Goal: Information Seeking & Learning: Learn about a topic

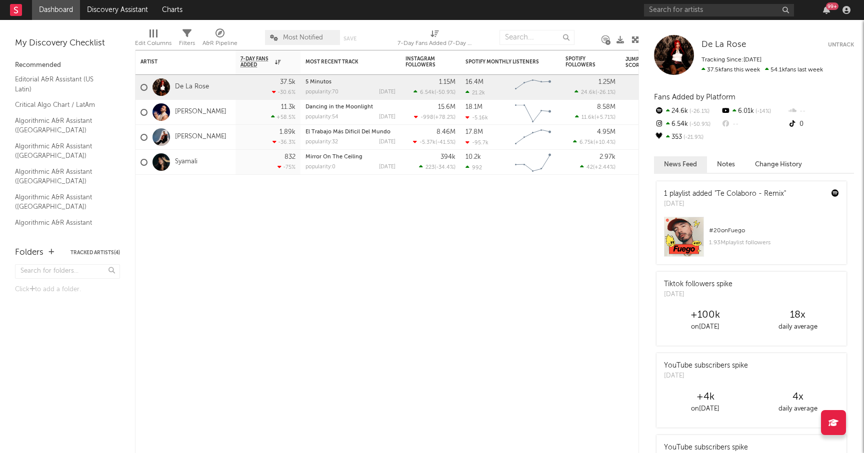
click at [576, 14] on nav "Dashboard Discovery Assistant Charts 99 +" at bounding box center [432, 10] width 864 height 20
click at [605, 23] on div "Edit Columns Filters A&R Pipeline Most Notified Save Save as 7-Day Fans Added (…" at bounding box center [387, 35] width 504 height 30
click at [345, 16] on nav "Dashboard Discovery Assistant Charts 99 +" at bounding box center [432, 10] width 864 height 20
click at [699, 9] on input "text" at bounding box center [719, 10] width 150 height 12
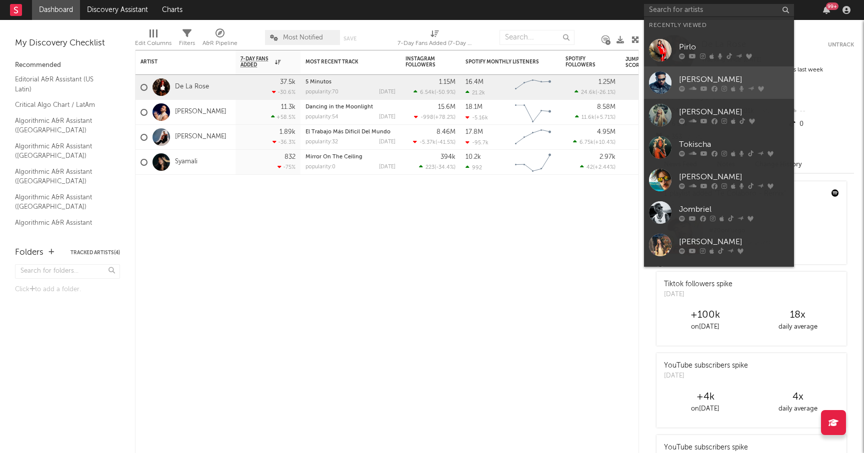
click at [704, 81] on div "[PERSON_NAME]" at bounding box center [734, 79] width 110 height 12
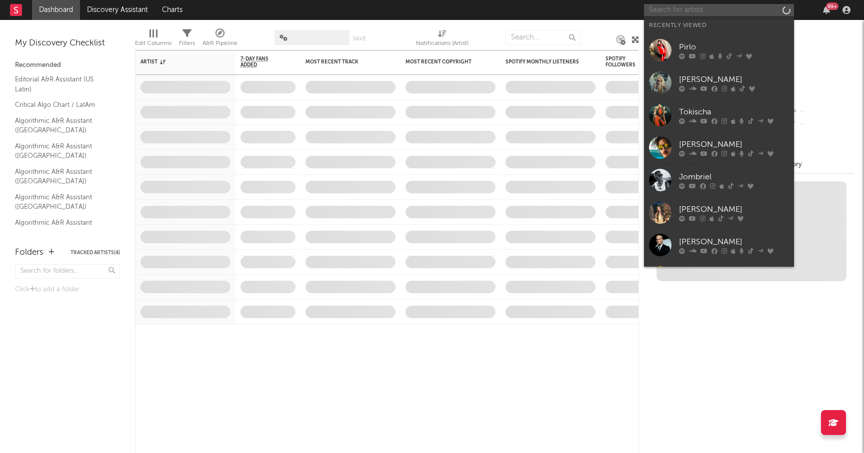
click at [709, 7] on input "text" at bounding box center [719, 10] width 150 height 12
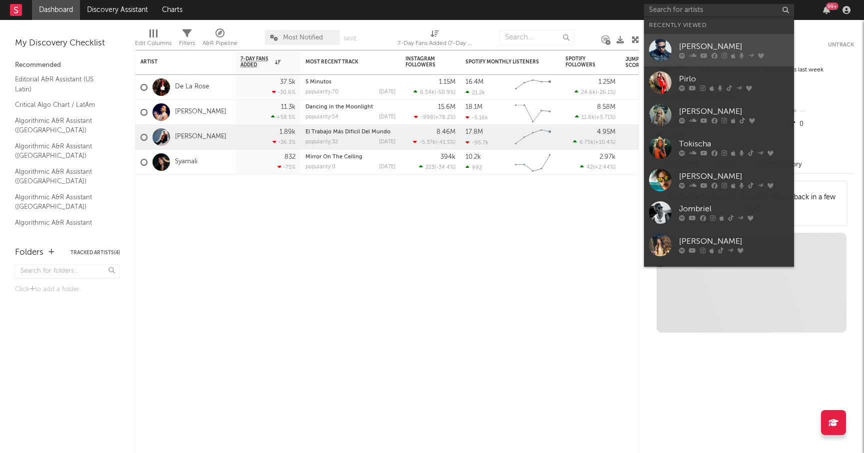
click at [714, 53] on icon at bounding box center [714, 56] width 6 height 6
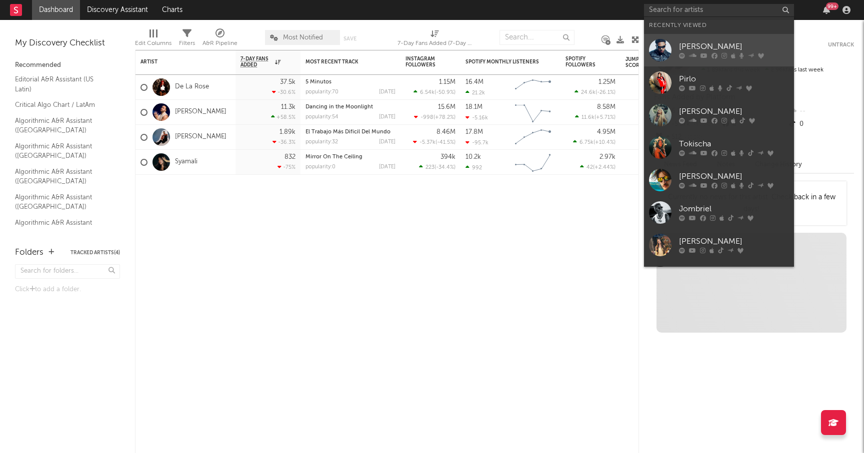
select select "6m"
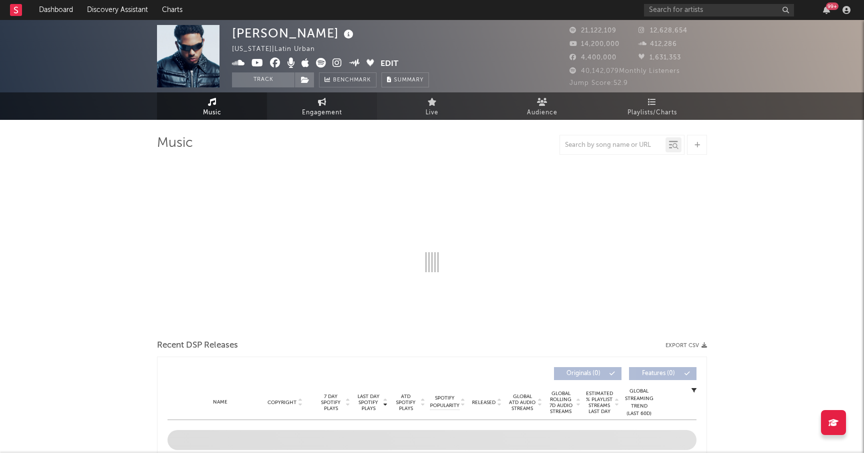
click at [317, 111] on span "Engagement" at bounding box center [322, 113] width 40 height 12
select select "1w"
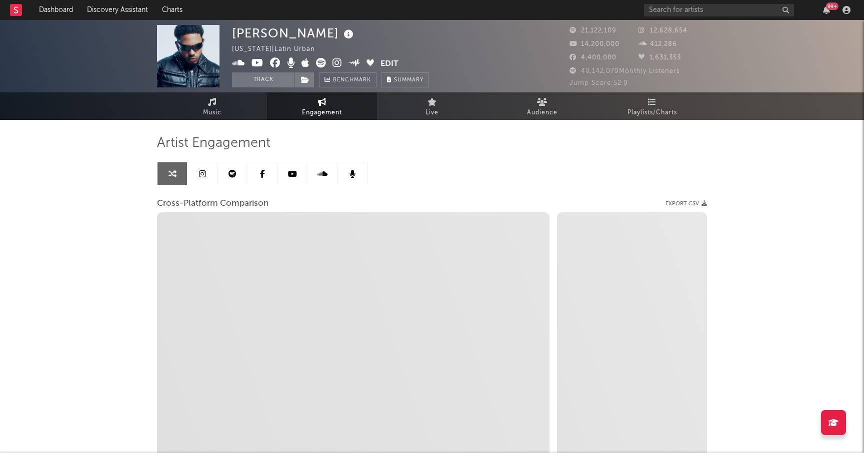
click at [206, 171] on link at bounding box center [202, 173] width 30 height 22
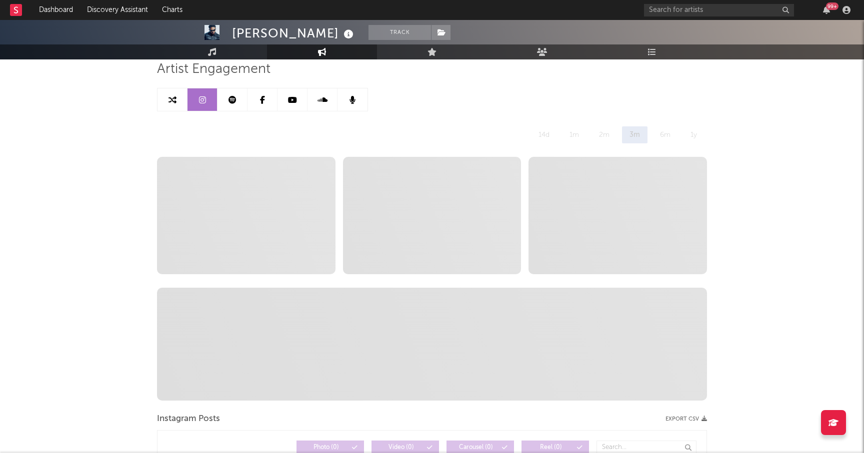
scroll to position [85, 0]
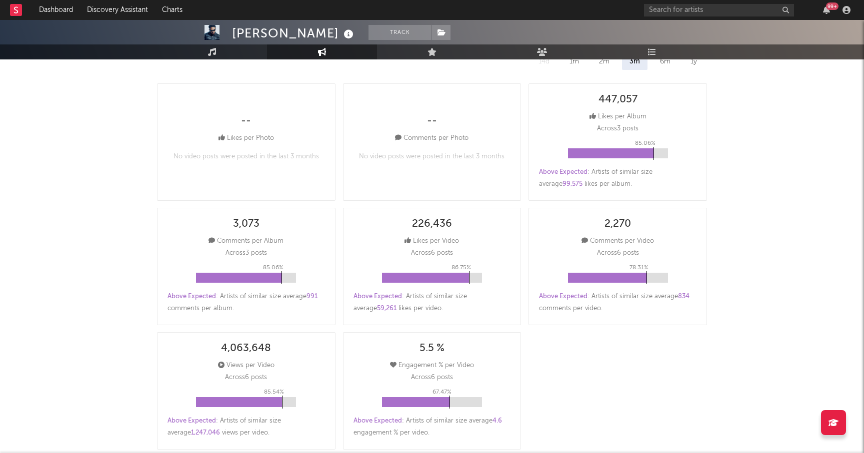
select select "6m"
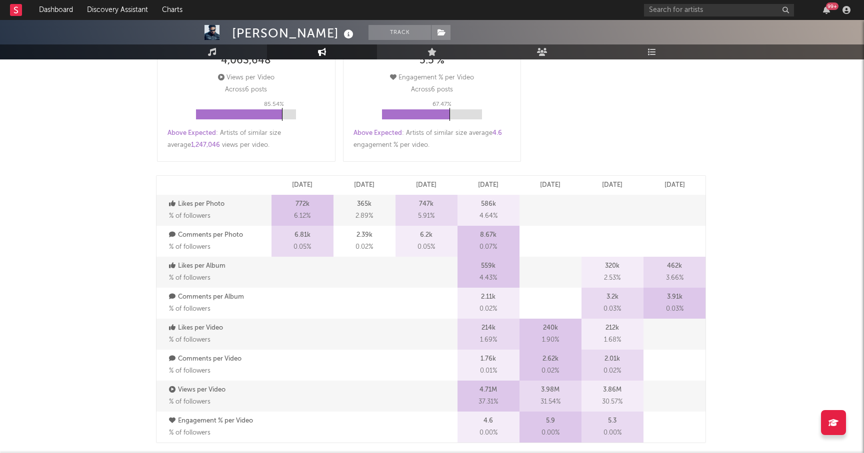
scroll to position [341, 0]
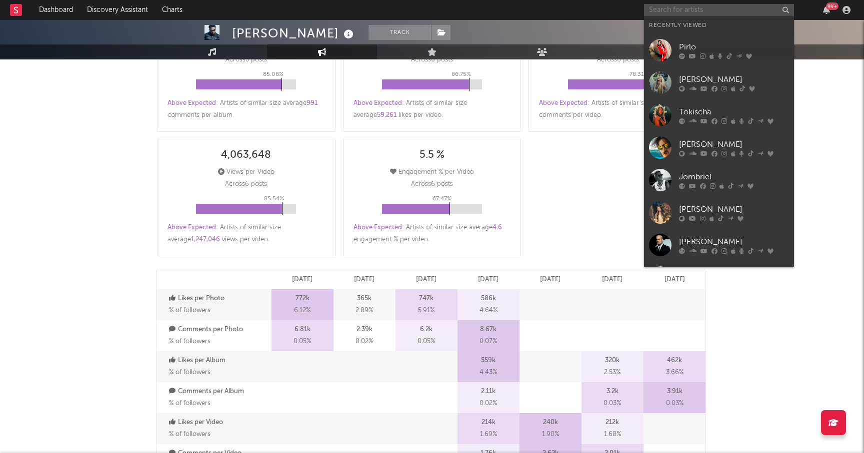
click at [681, 13] on input "text" at bounding box center [719, 10] width 150 height 12
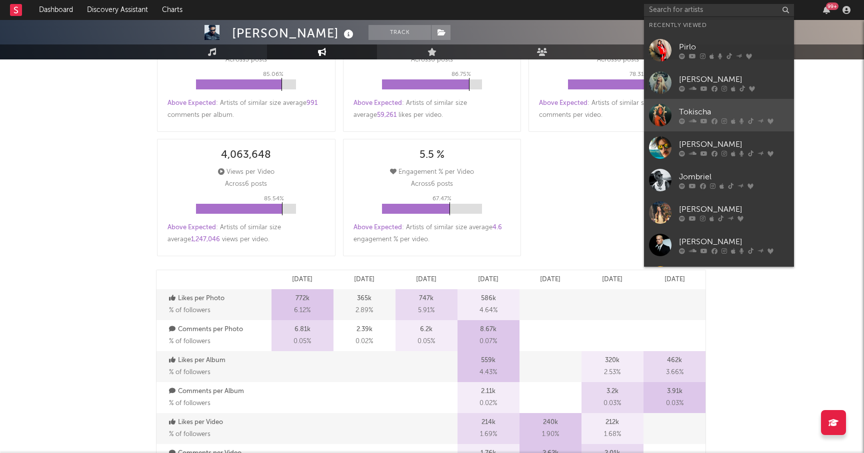
click at [756, 110] on div "Tokischa" at bounding box center [734, 112] width 110 height 12
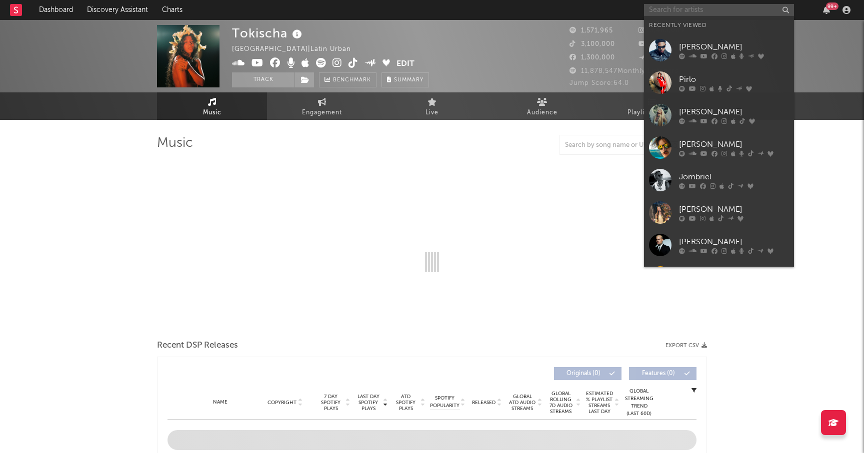
click at [685, 13] on input "text" at bounding box center [719, 10] width 150 height 12
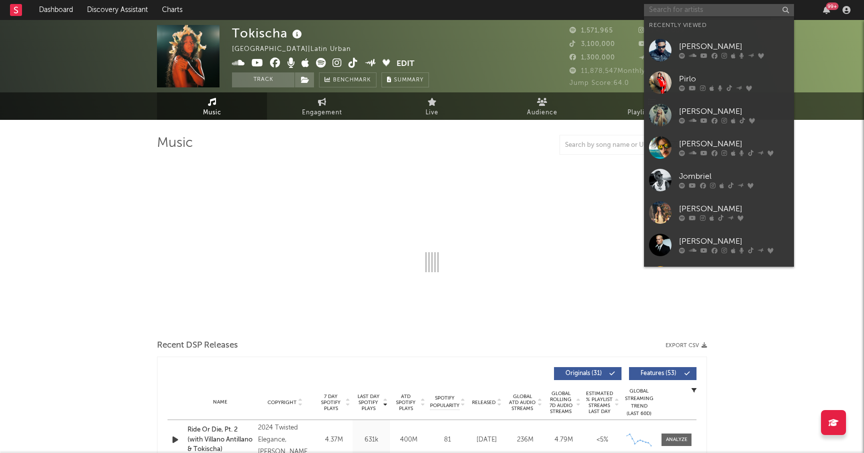
select select "6m"
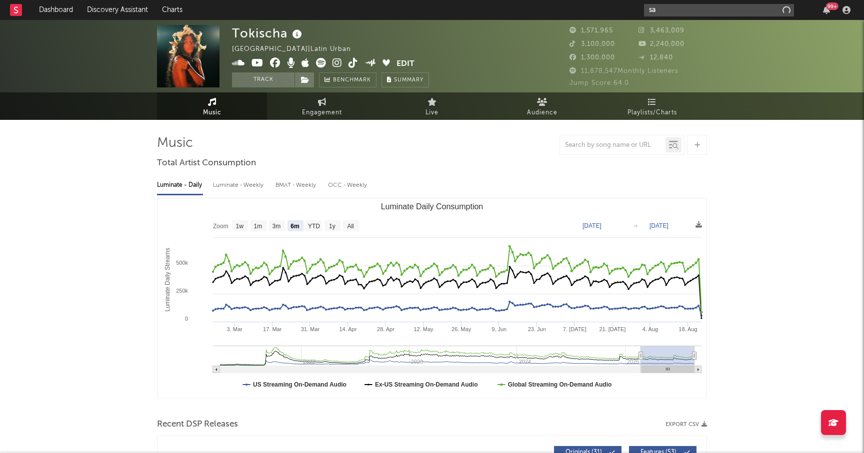
type input "s"
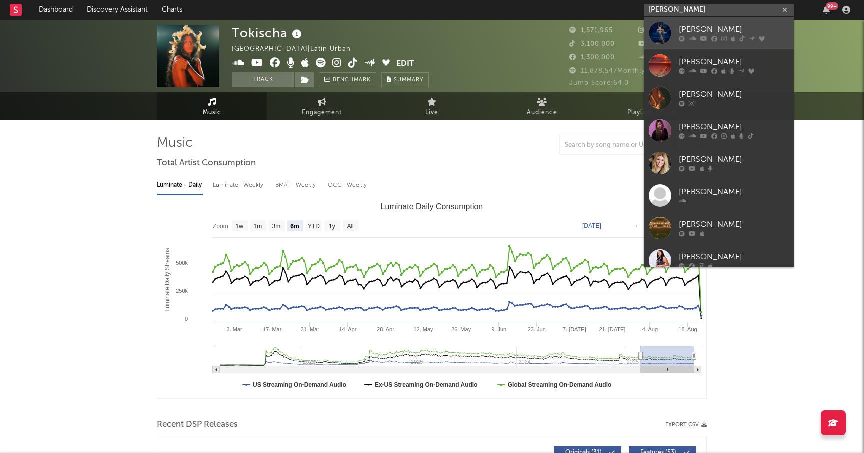
type input "[PERSON_NAME]"
click at [708, 34] on div "[PERSON_NAME]" at bounding box center [734, 30] width 110 height 12
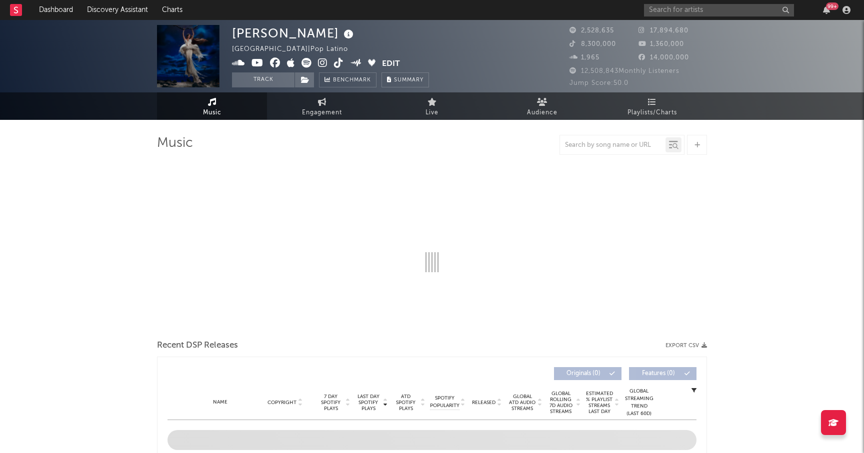
click at [322, 108] on span "Engagement" at bounding box center [322, 113] width 40 height 12
select select "1w"
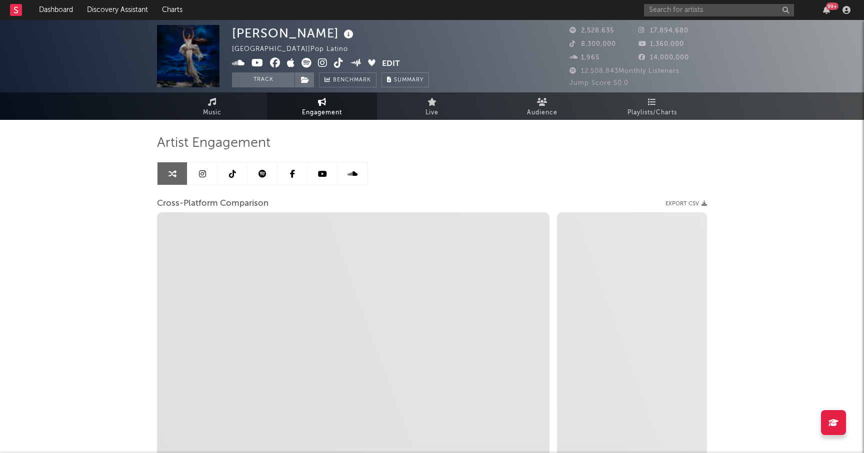
click at [204, 175] on icon at bounding box center [202, 174] width 7 height 8
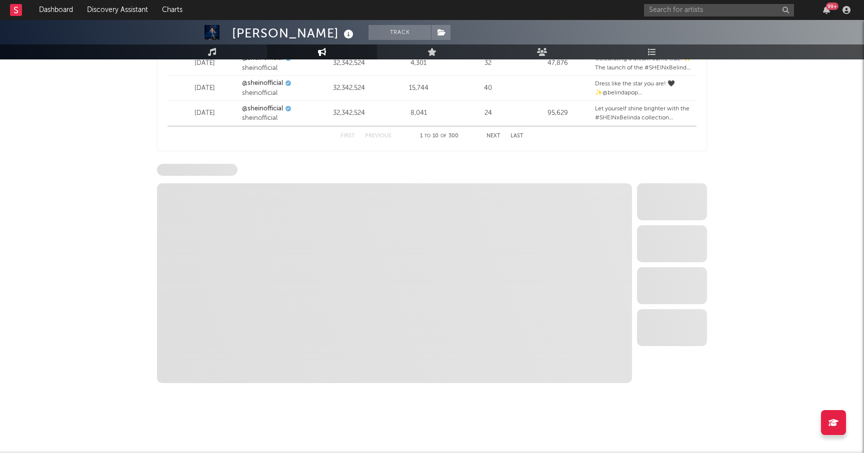
select select "6m"
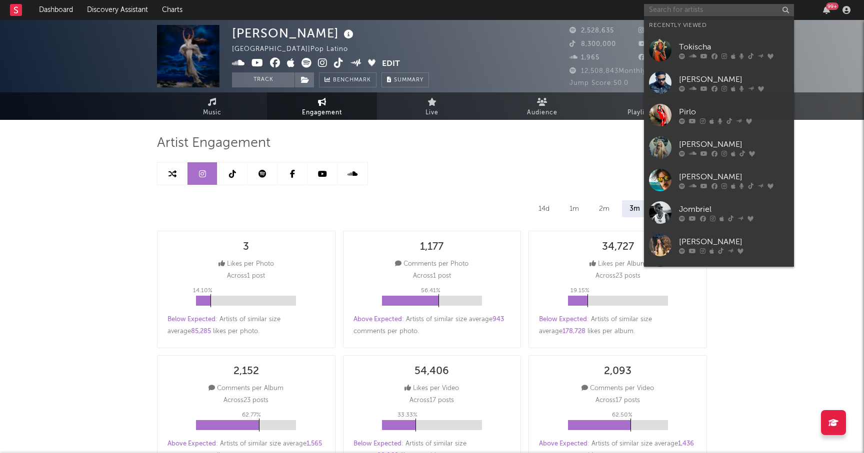
click at [686, 11] on input "text" at bounding box center [719, 10] width 150 height 12
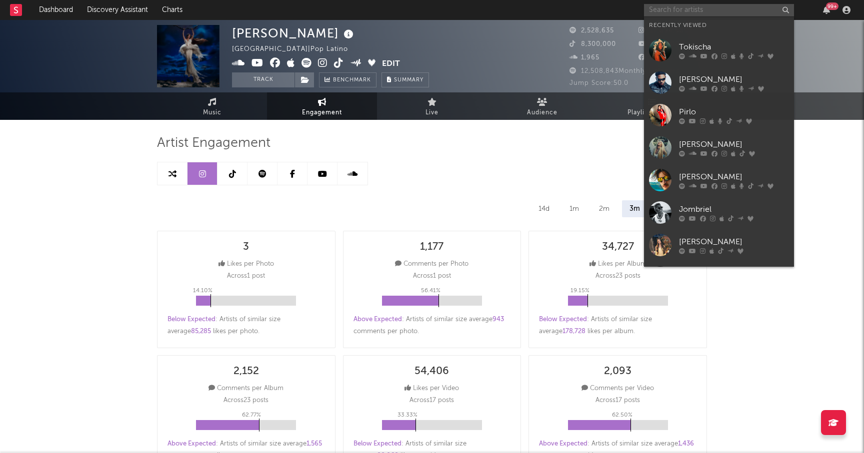
click at [700, 10] on input "text" at bounding box center [719, 10] width 150 height 12
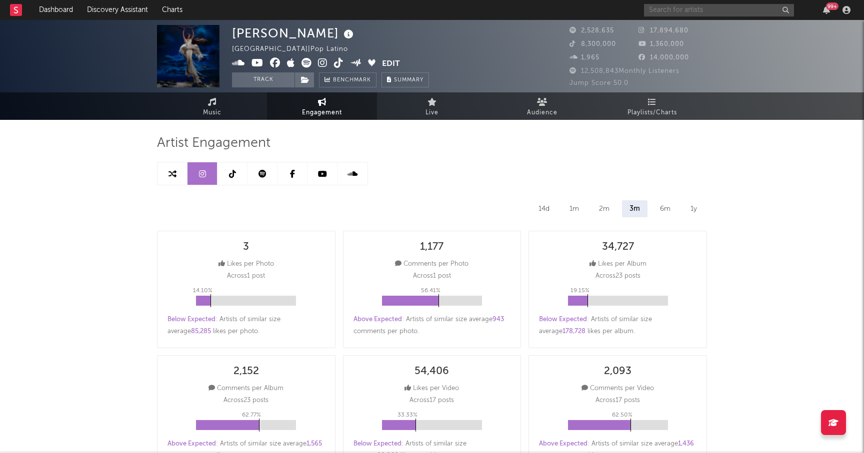
click at [695, 13] on input "text" at bounding box center [719, 10] width 150 height 12
click at [693, 8] on input "text" at bounding box center [719, 10] width 150 height 12
click at [231, 177] on icon at bounding box center [232, 174] width 7 height 8
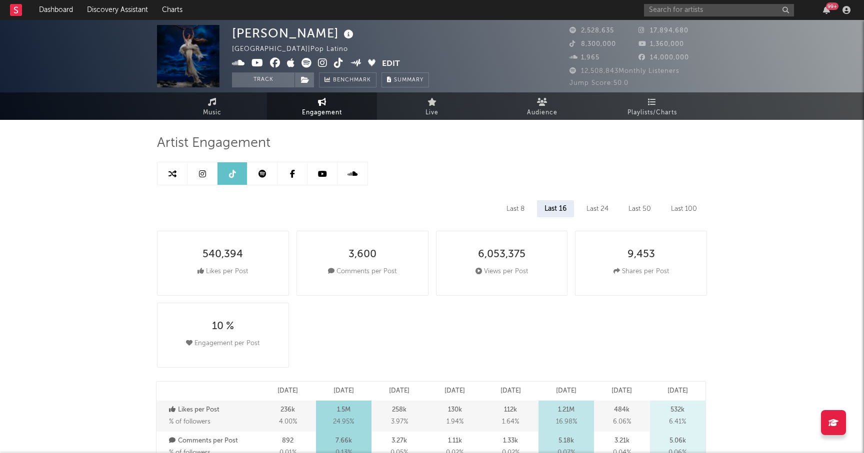
click at [268, 169] on link at bounding box center [262, 173] width 30 height 22
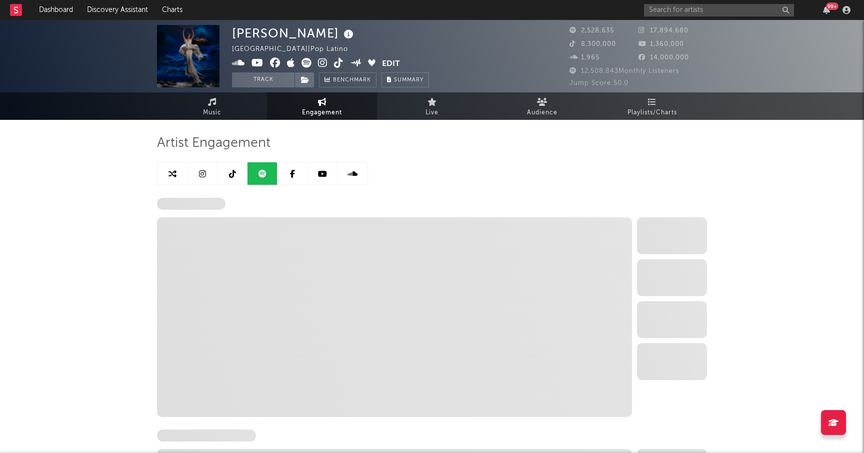
select select "6m"
select select "1w"
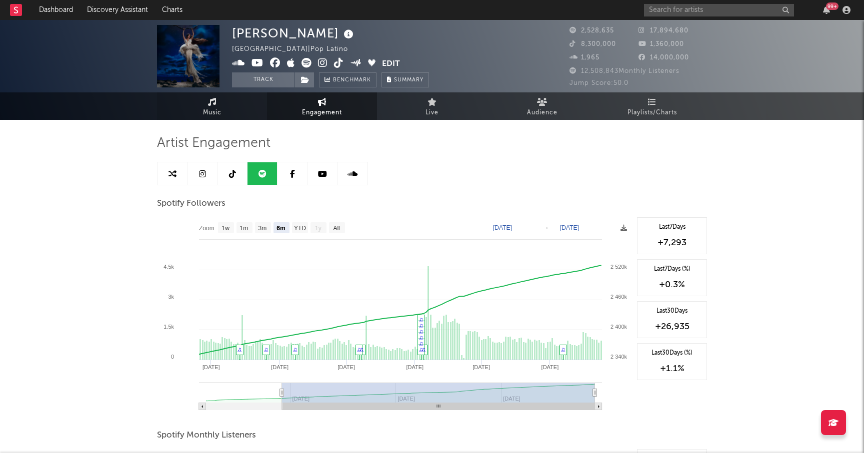
click at [208, 113] on span "Music" at bounding box center [212, 113] width 18 height 12
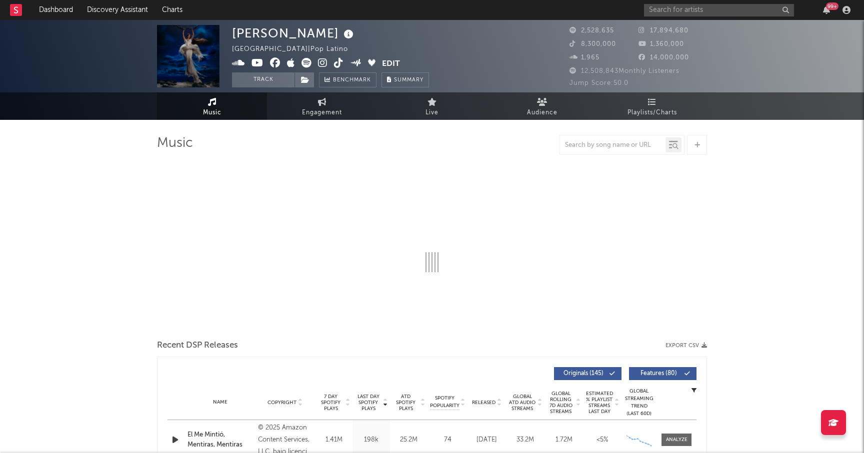
select select "6m"
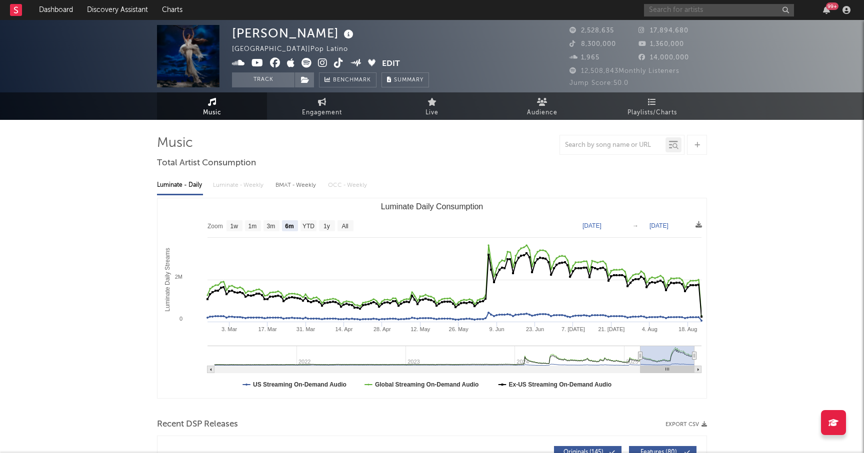
click at [662, 10] on input "text" at bounding box center [719, 10] width 150 height 12
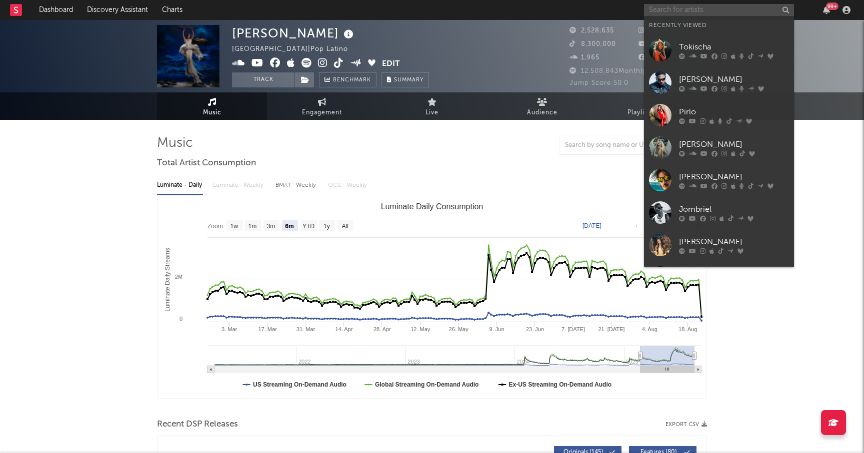
click at [730, 11] on input "text" at bounding box center [719, 10] width 150 height 12
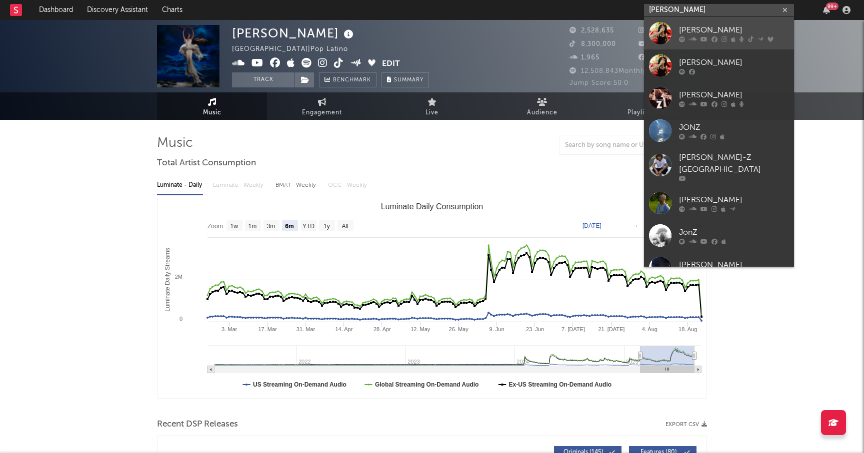
type input "[PERSON_NAME]"
click at [710, 37] on div at bounding box center [734, 39] width 110 height 6
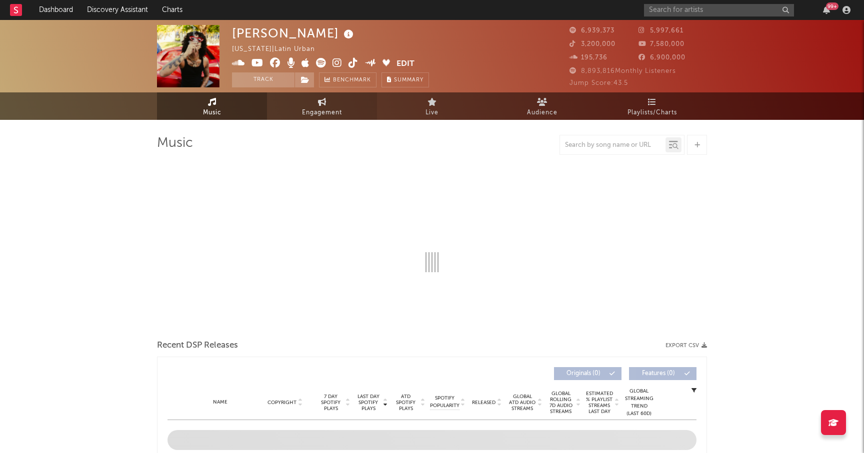
click at [328, 113] on span "Engagement" at bounding box center [322, 113] width 40 height 12
select select "1w"
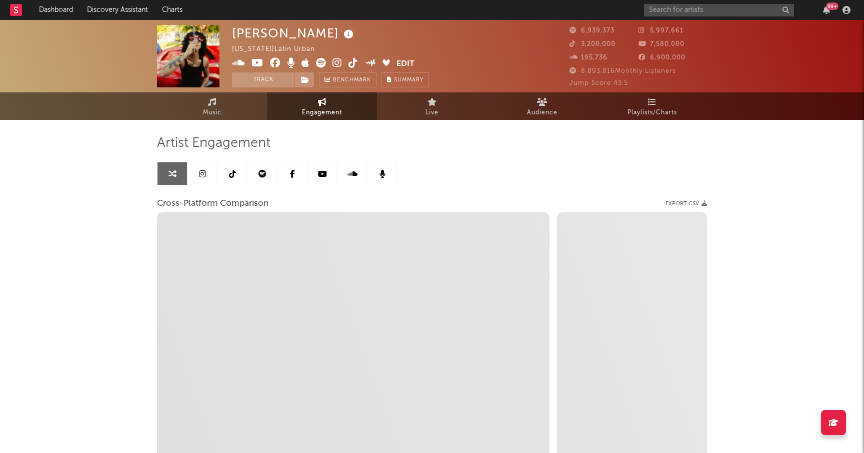
click at [204, 175] on icon at bounding box center [202, 174] width 7 height 8
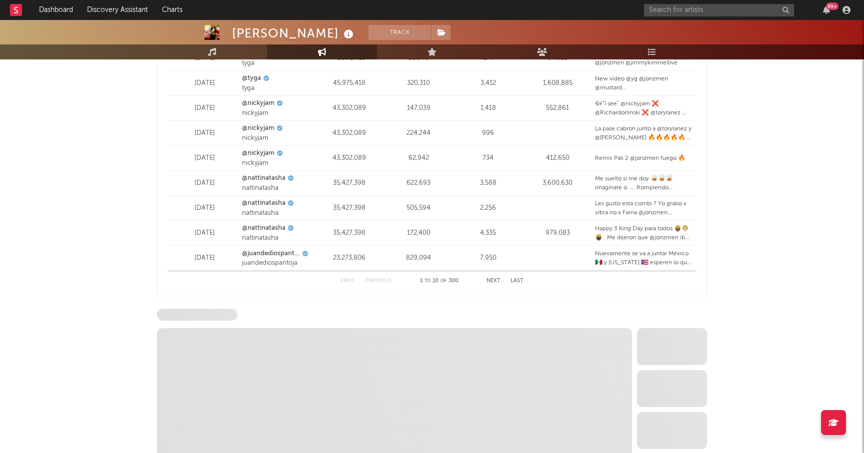
scroll to position [1444, 0]
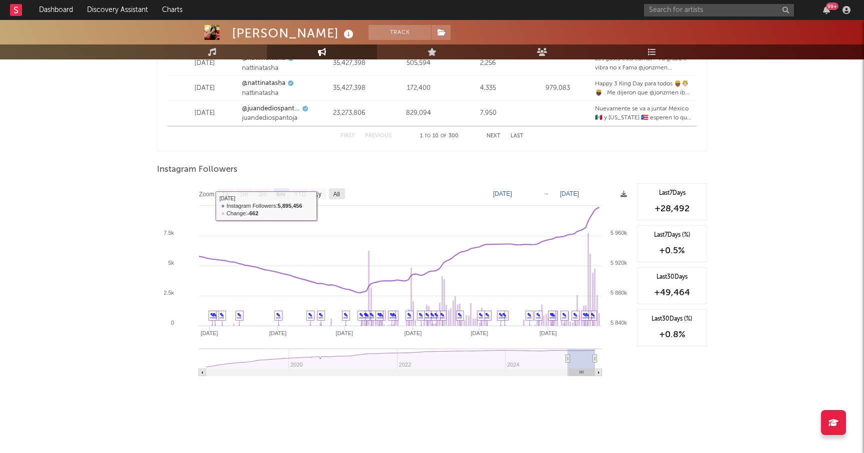
click at [344, 193] on rect at bounding box center [337, 193] width 16 height 11
select select "All"
type input "[DATE]"
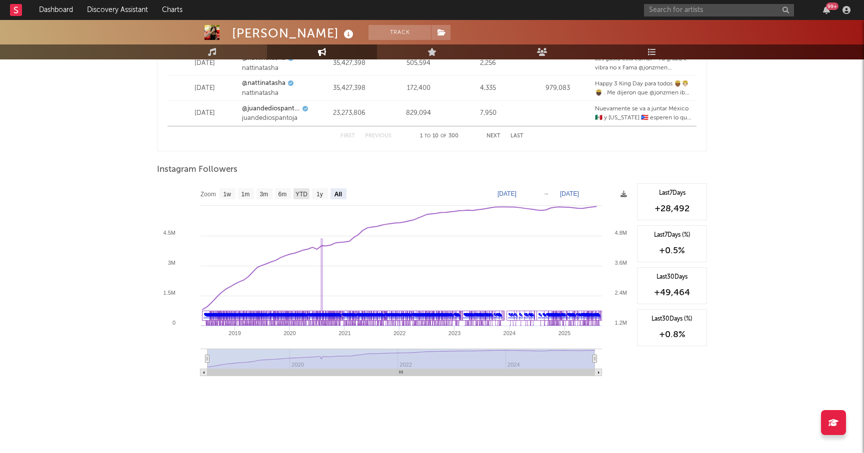
click at [300, 192] on text "YTD" at bounding box center [301, 194] width 12 height 7
select select "YTD"
type input "[DATE]"
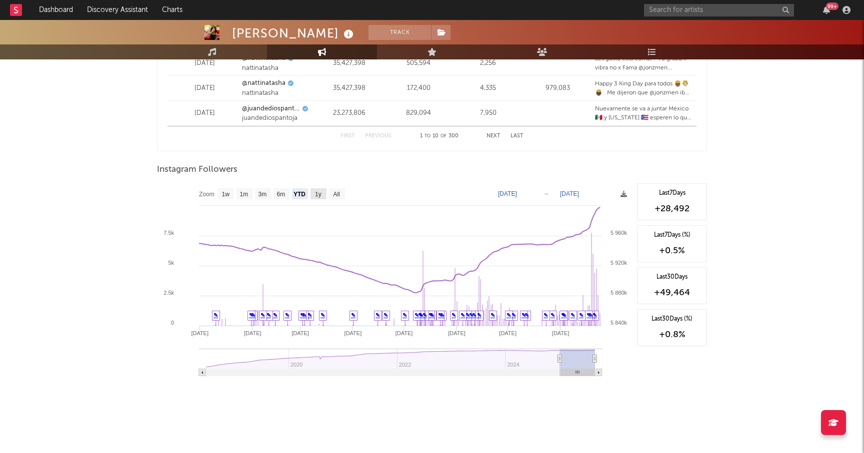
click at [319, 193] on text "1y" at bounding box center [318, 194] width 6 height 7
select select "1y"
type input "[DATE]"
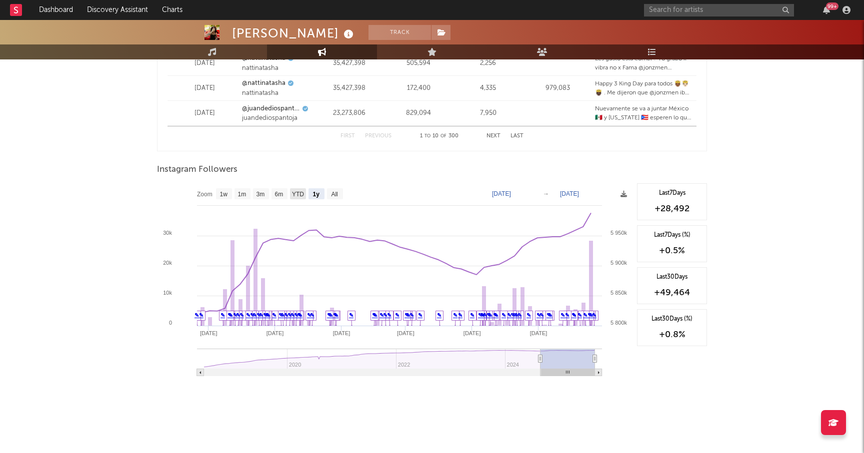
click at [298, 193] on text "YTD" at bounding box center [298, 194] width 12 height 7
select select "YTD"
type input "[DATE]"
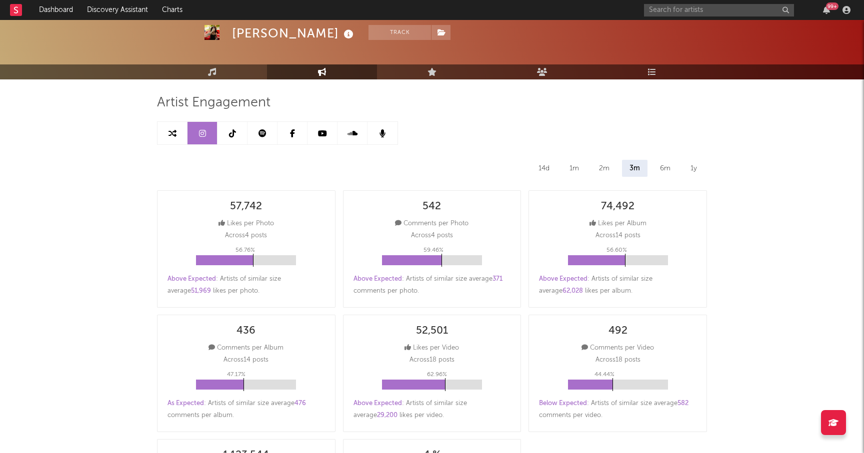
scroll to position [0, 0]
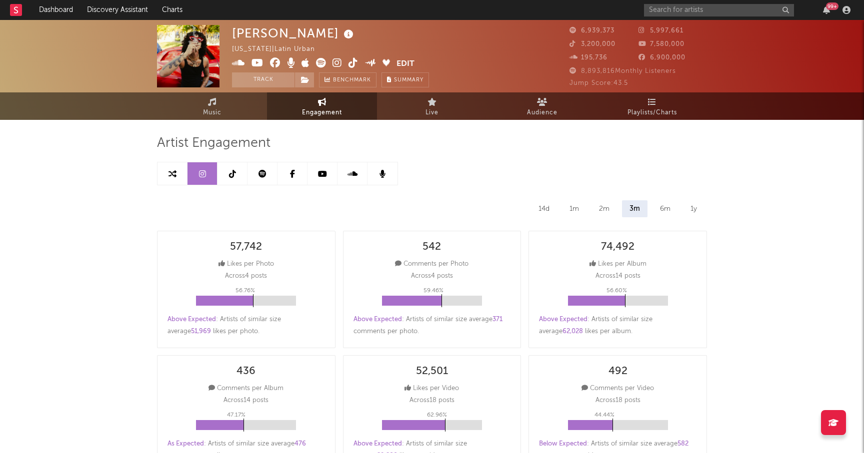
click at [230, 166] on link at bounding box center [232, 173] width 30 height 22
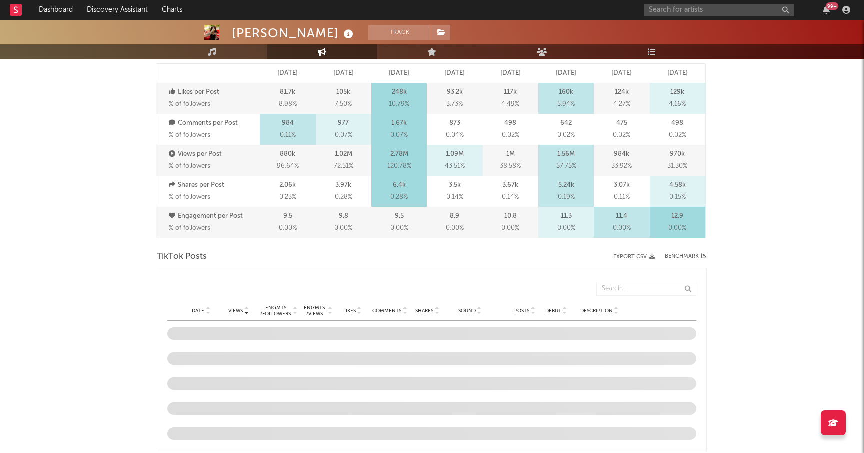
select select "6m"
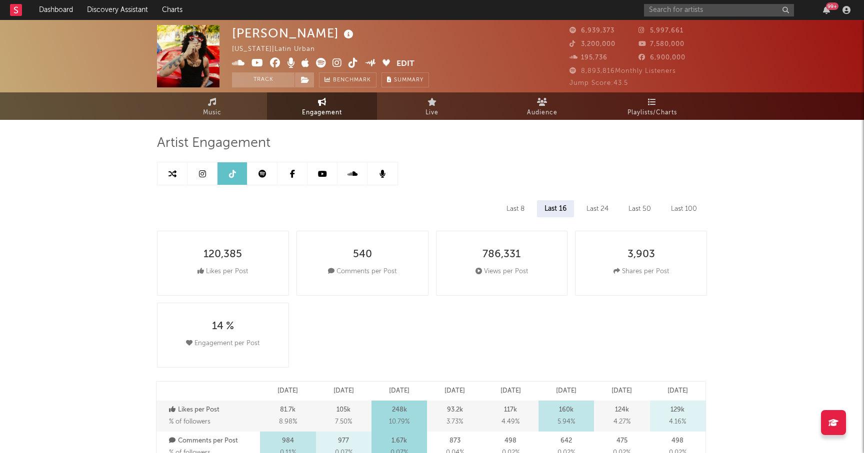
click at [430, 204] on div "Last 8 Last 16 Last 24 Last 50 Last 100" at bounding box center [432, 208] width 550 height 17
click at [201, 174] on icon at bounding box center [202, 174] width 7 height 8
select select "6m"
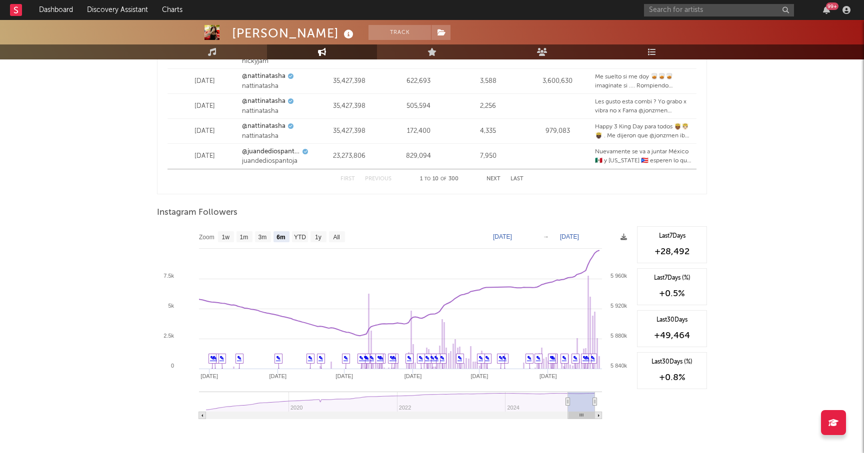
scroll to position [1444, 0]
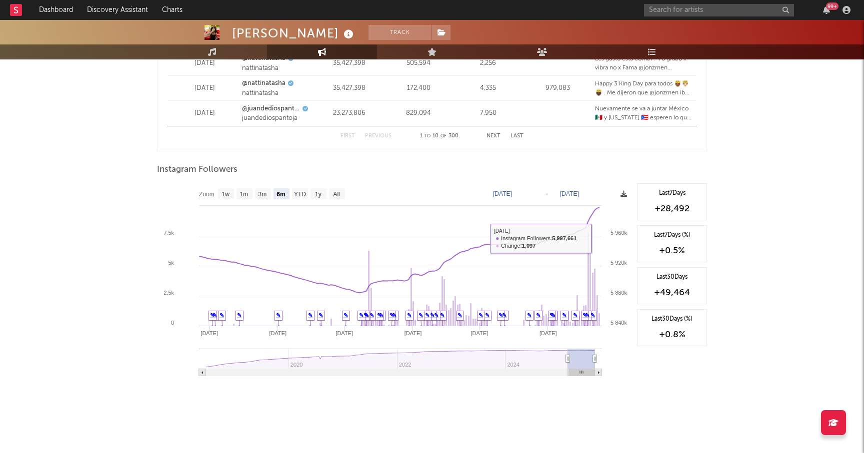
click at [625, 194] on icon at bounding box center [623, 194] width 6 height 6
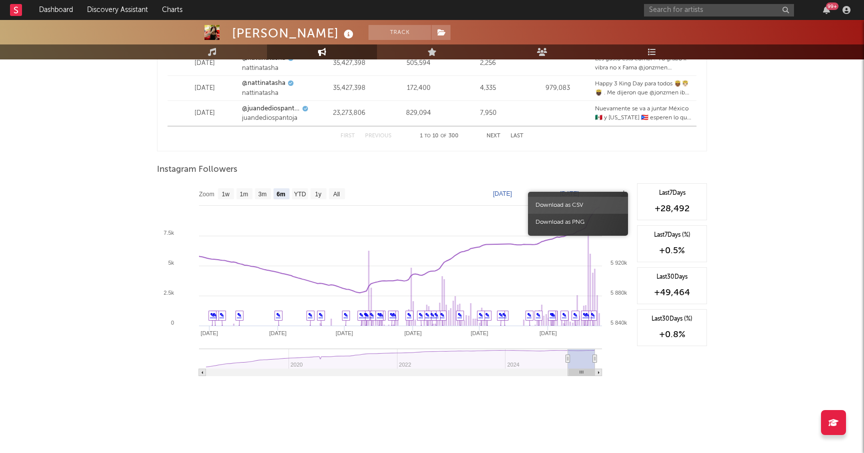
click at [579, 206] on span "Download as CSV" at bounding box center [578, 205] width 100 height 17
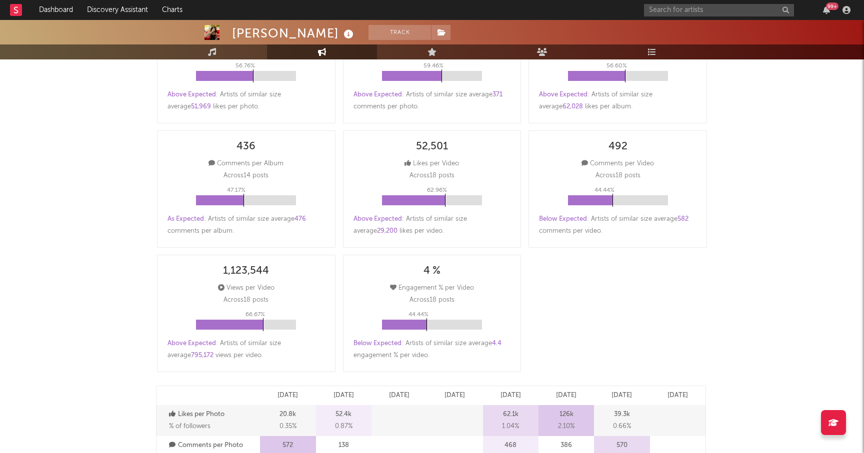
scroll to position [0, 0]
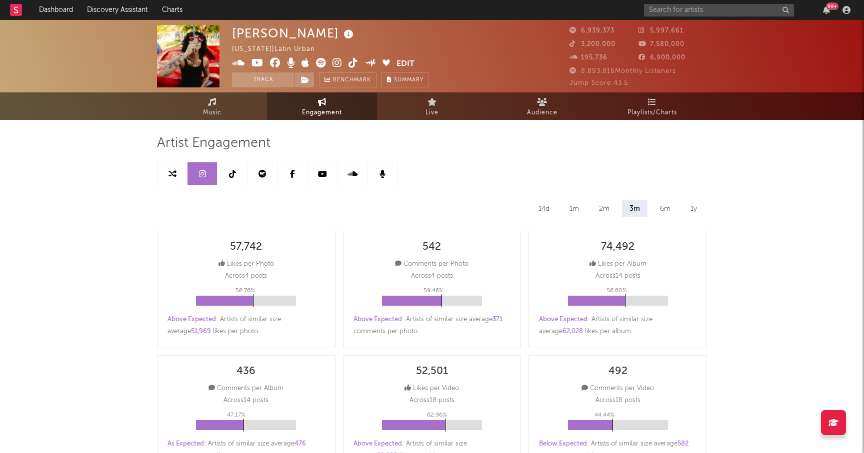
click at [226, 175] on link at bounding box center [232, 173] width 30 height 22
select select "6m"
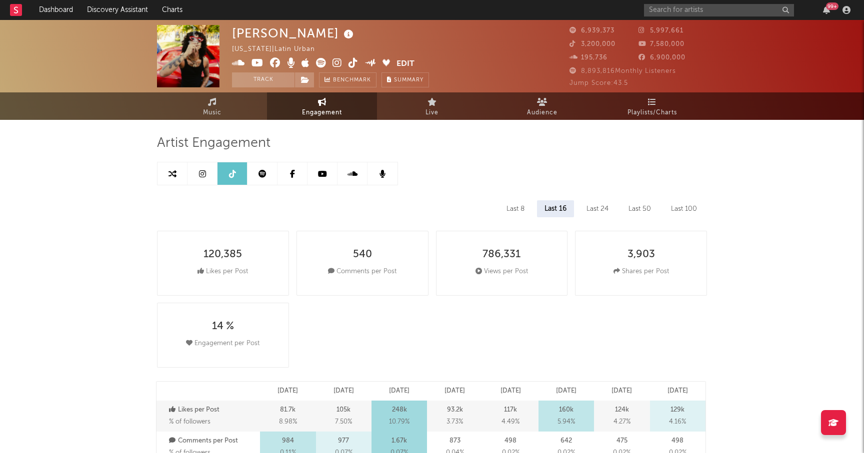
click at [196, 170] on link at bounding box center [202, 173] width 30 height 22
select select "6m"
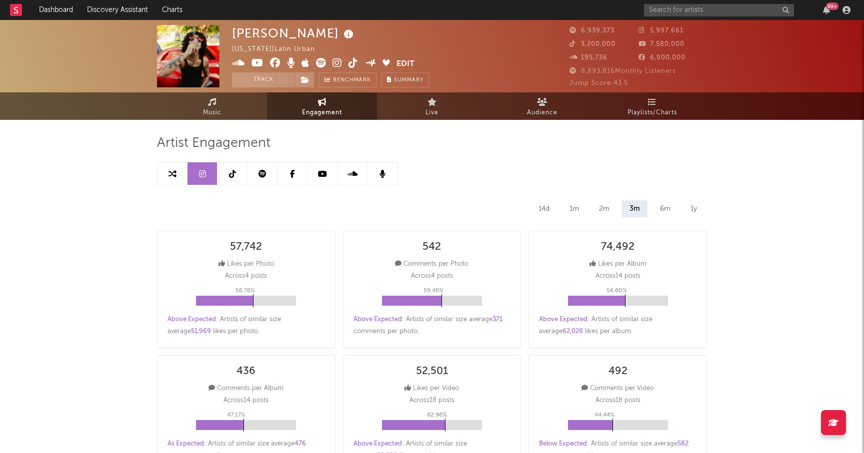
click at [320, 111] on span "Engagement" at bounding box center [322, 113] width 40 height 12
select select "1m"
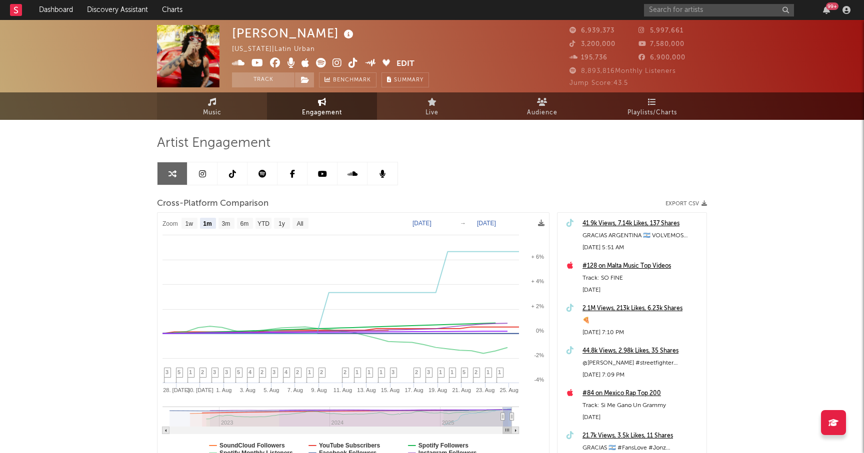
click at [226, 108] on link "Music" at bounding box center [212, 105] width 110 height 27
select select "6m"
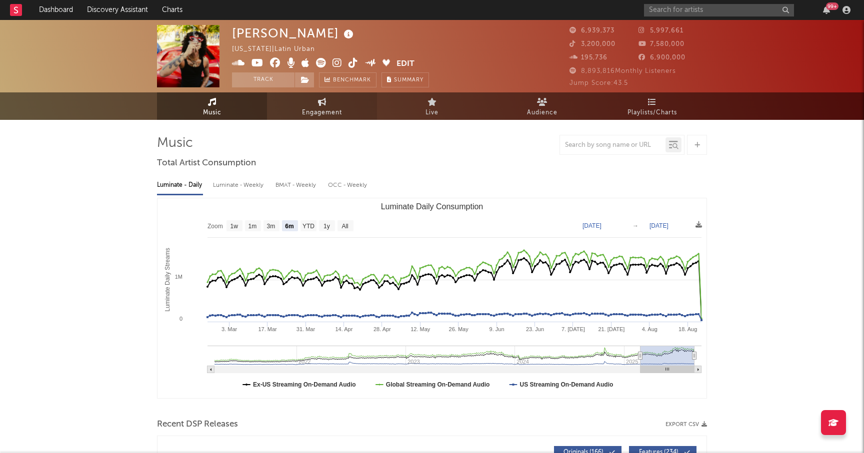
click at [344, 100] on link "Engagement" at bounding box center [322, 105] width 110 height 27
select select "1w"
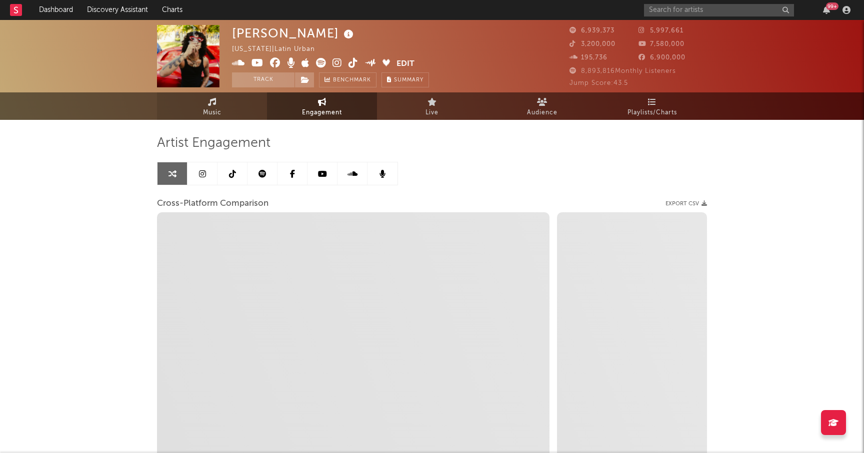
click at [208, 105] on icon at bounding box center [212, 102] width 8 height 8
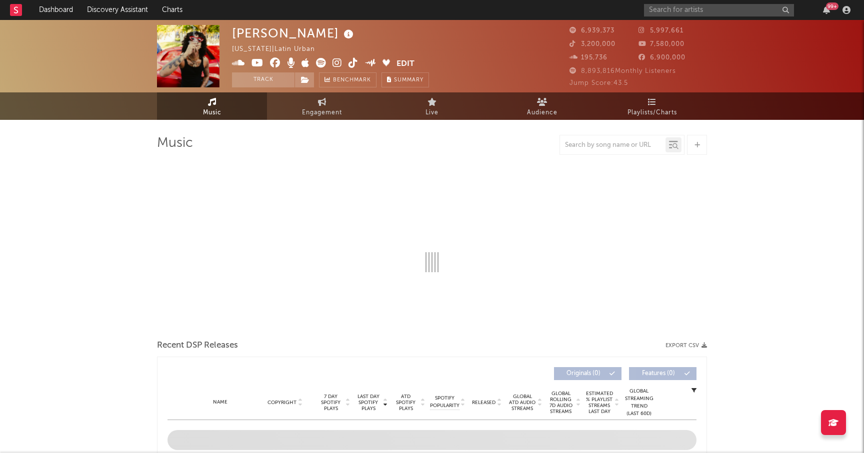
select select "6m"
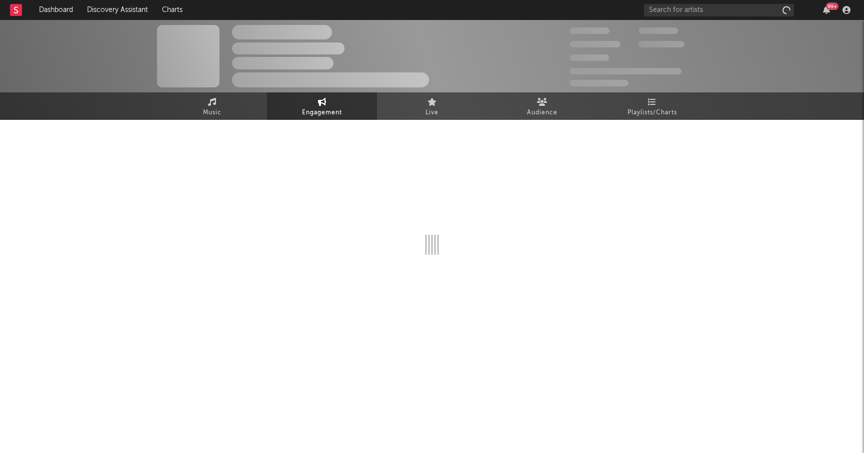
select select "6m"
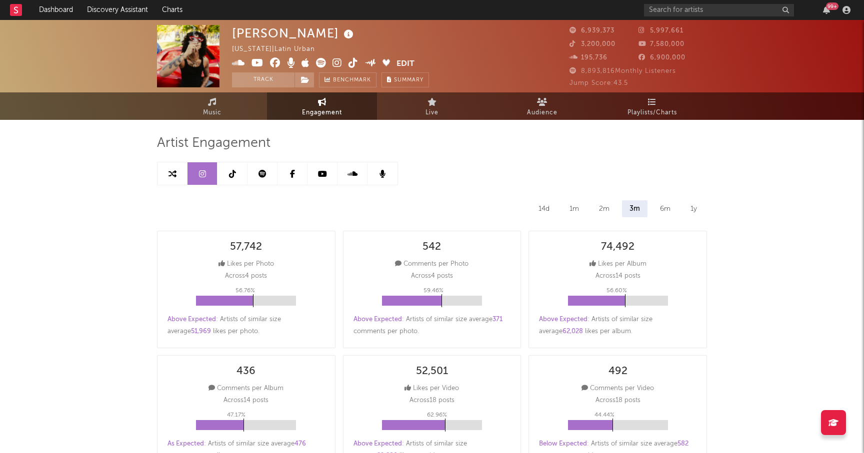
click at [260, 172] on icon at bounding box center [262, 174] width 8 height 8
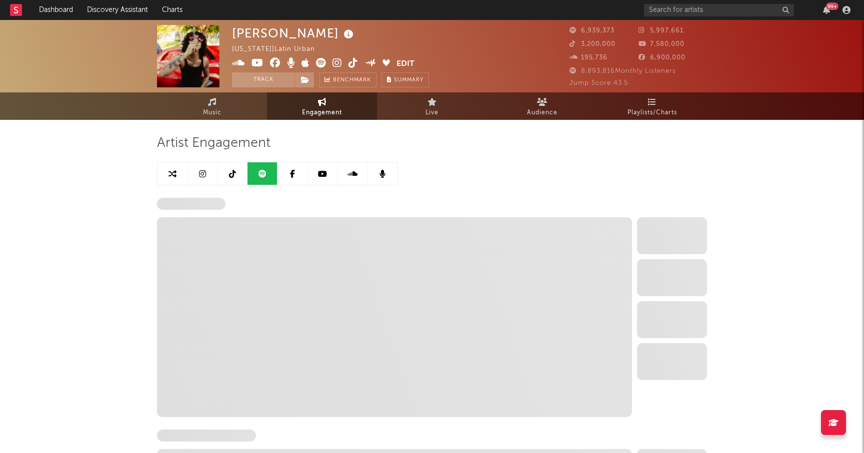
click at [227, 174] on link at bounding box center [232, 173] width 30 height 22
select select "6m"
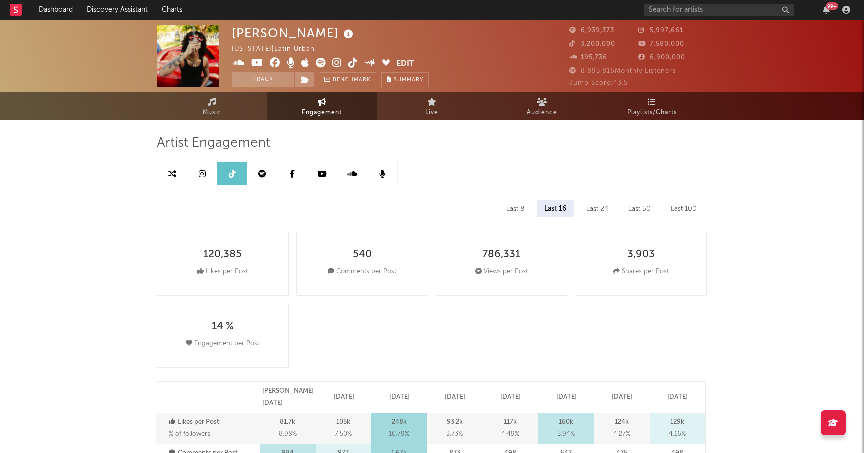
click at [210, 174] on link at bounding box center [202, 173] width 30 height 22
select select "6m"
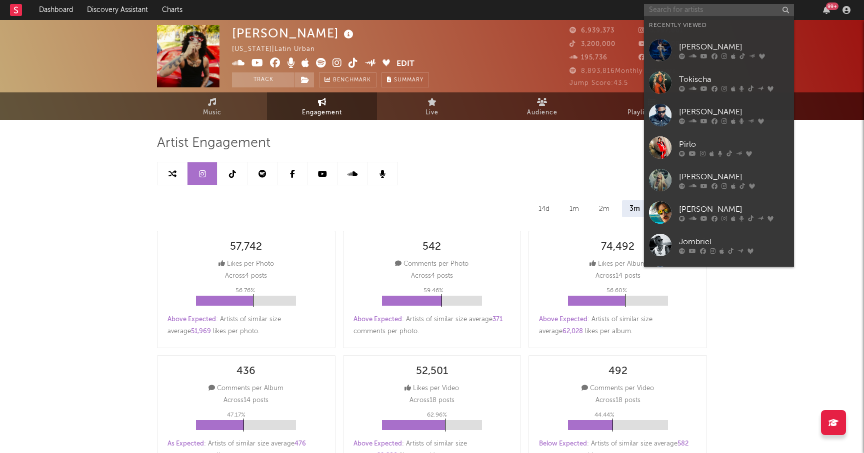
click at [710, 12] on input "text" at bounding box center [719, 10] width 150 height 12
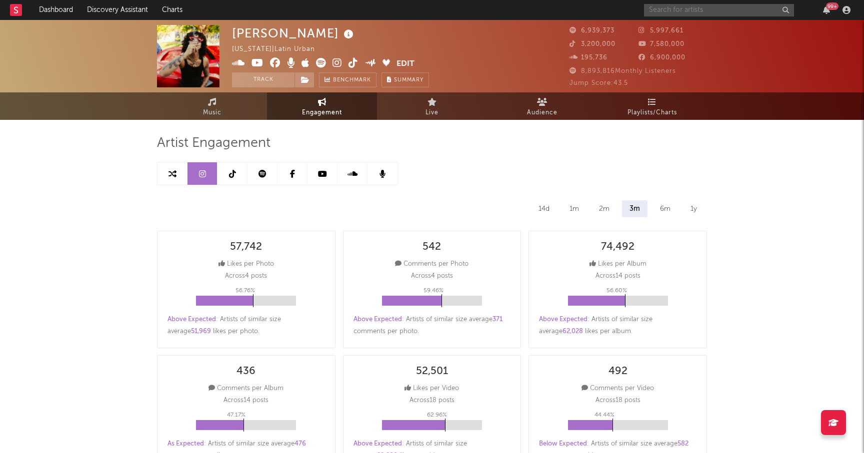
click at [674, 9] on input "text" at bounding box center [719, 10] width 150 height 12
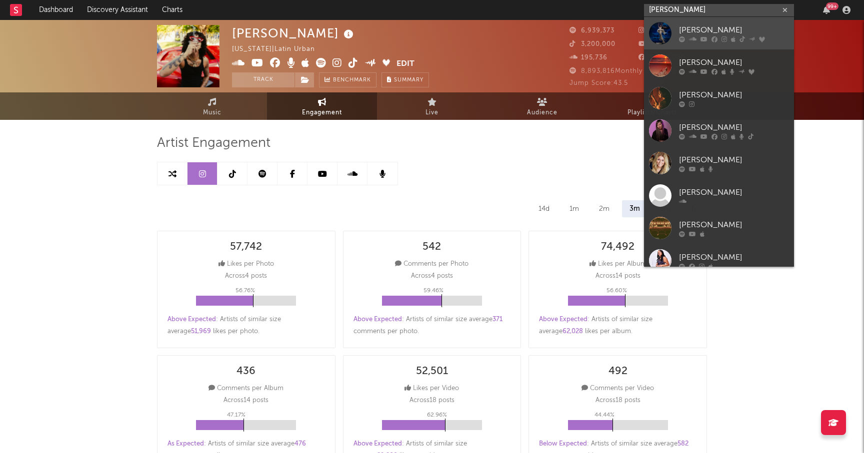
type input "[PERSON_NAME]"
click at [679, 35] on div "[PERSON_NAME]" at bounding box center [734, 30] width 110 height 12
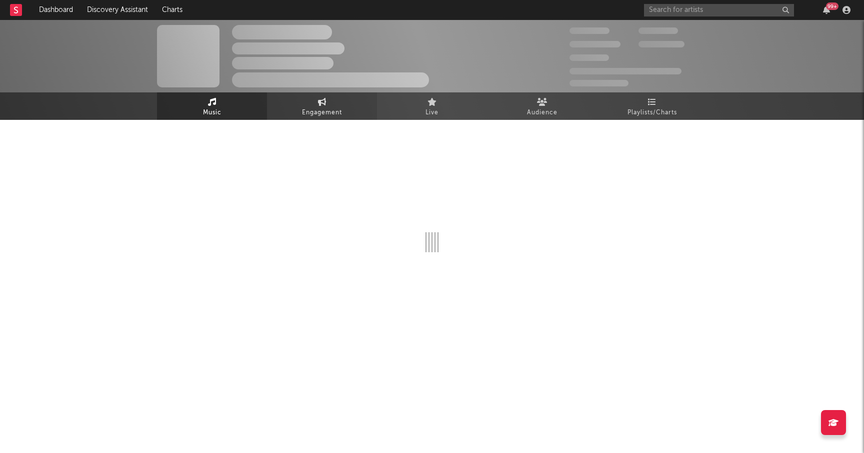
click at [316, 108] on span "Engagement" at bounding box center [322, 113] width 40 height 12
select select "1w"
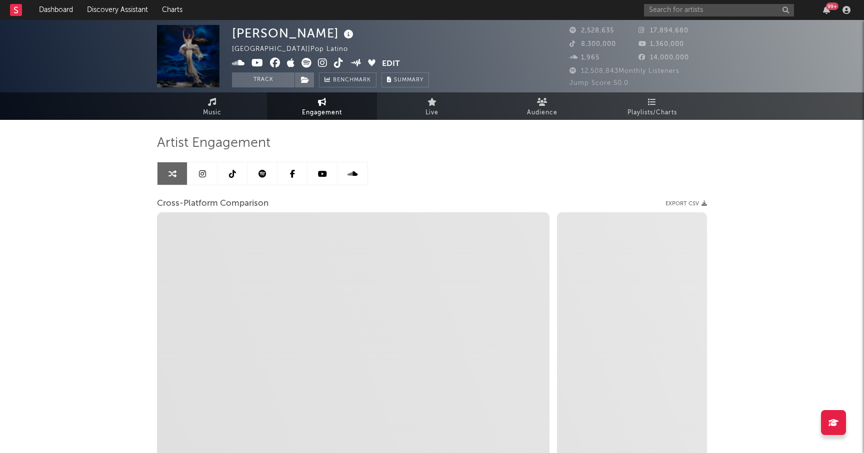
click at [203, 174] on icon at bounding box center [202, 174] width 7 height 8
select select "6m"
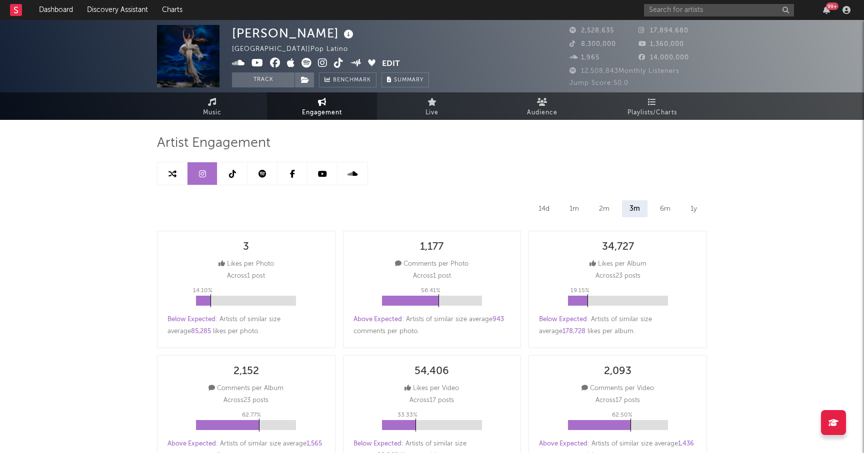
click at [229, 175] on icon at bounding box center [232, 174] width 7 height 8
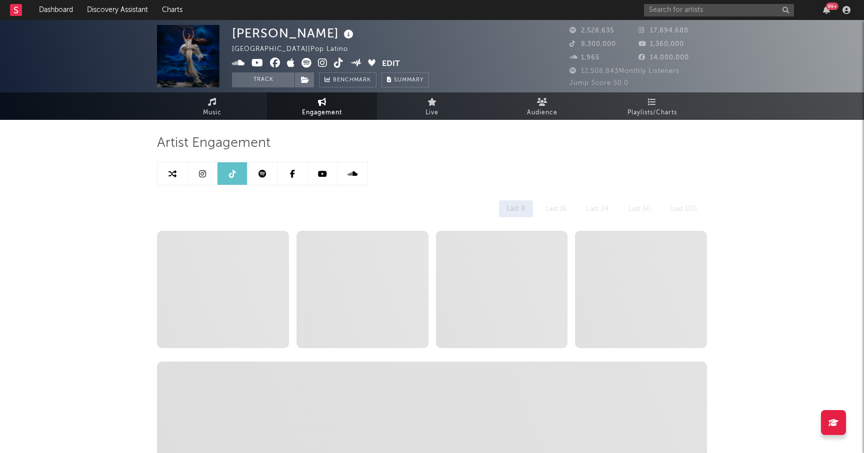
select select "6m"
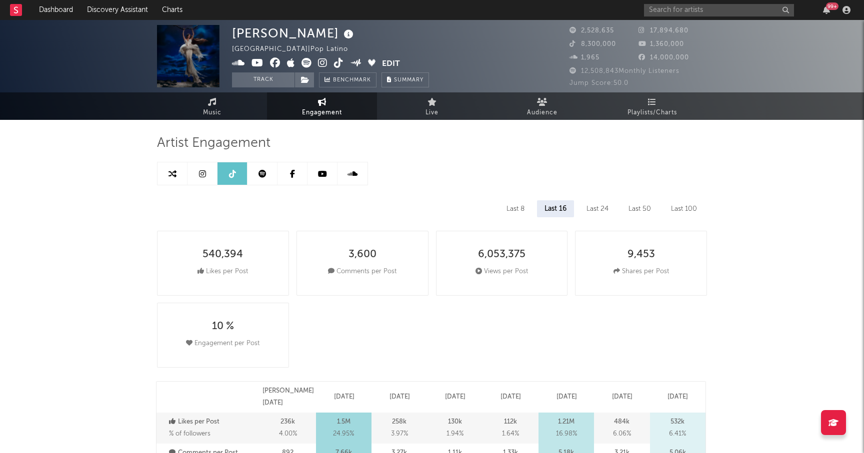
click at [196, 175] on link at bounding box center [202, 173] width 30 height 22
select select "6m"
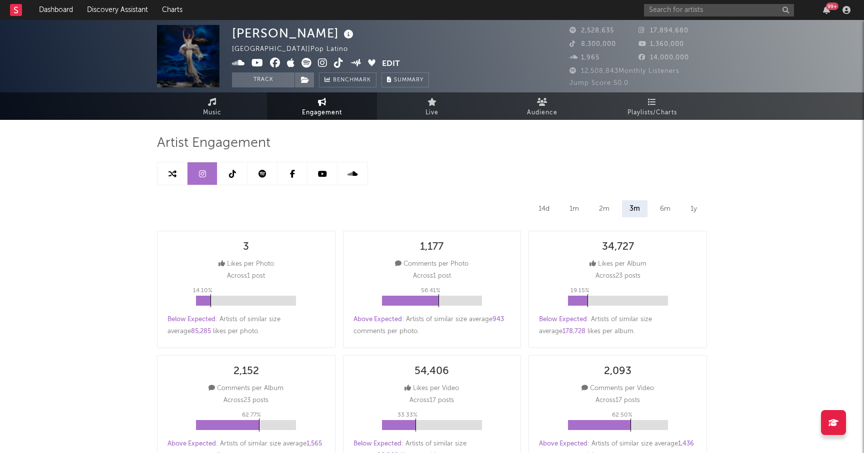
click at [228, 174] on link at bounding box center [232, 173] width 30 height 22
select select "6m"
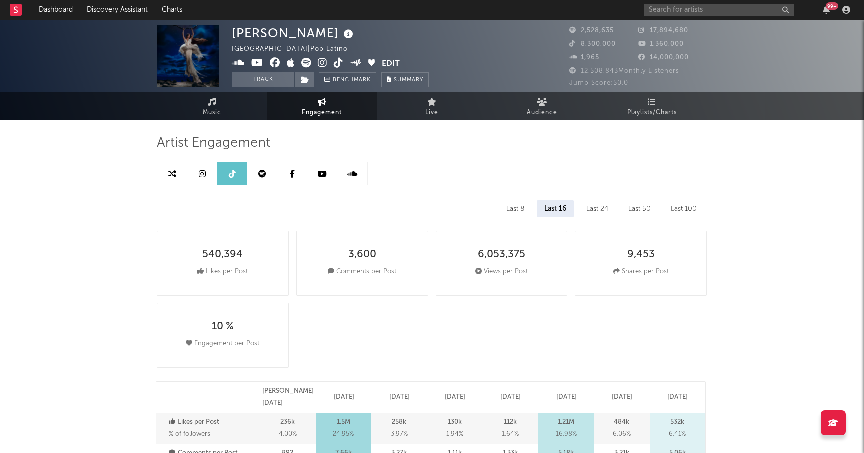
click at [266, 172] on link at bounding box center [262, 173] width 30 height 22
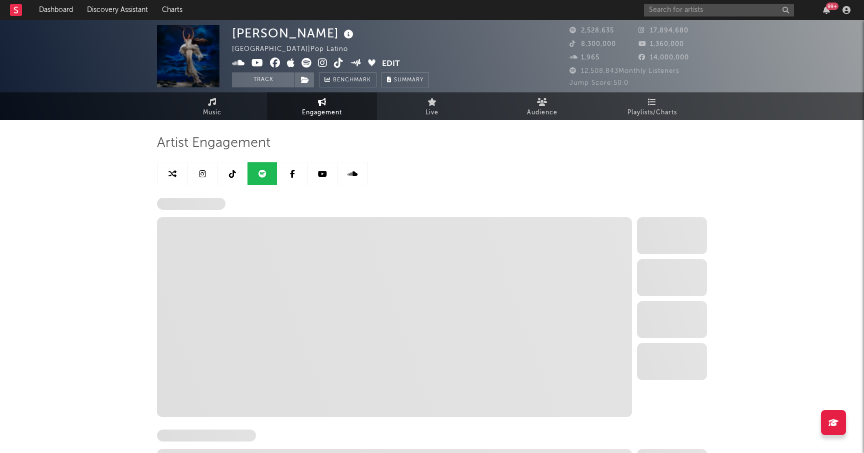
select select "6m"
select select "1w"
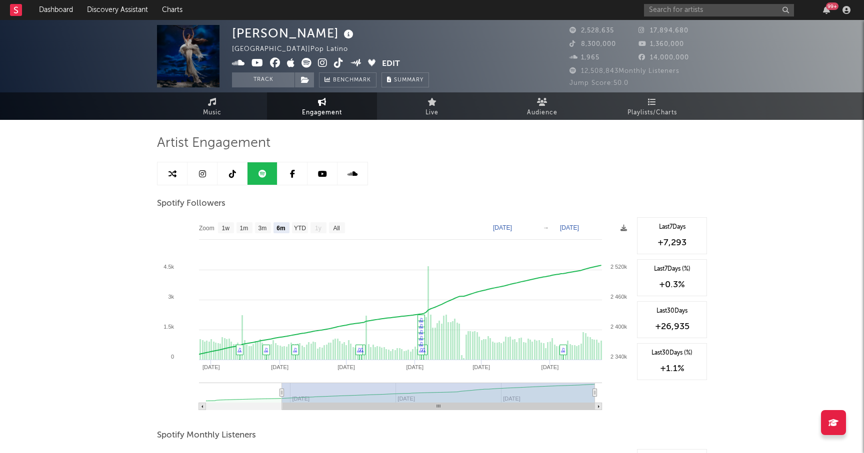
click at [197, 178] on link at bounding box center [202, 173] width 30 height 22
select select "6m"
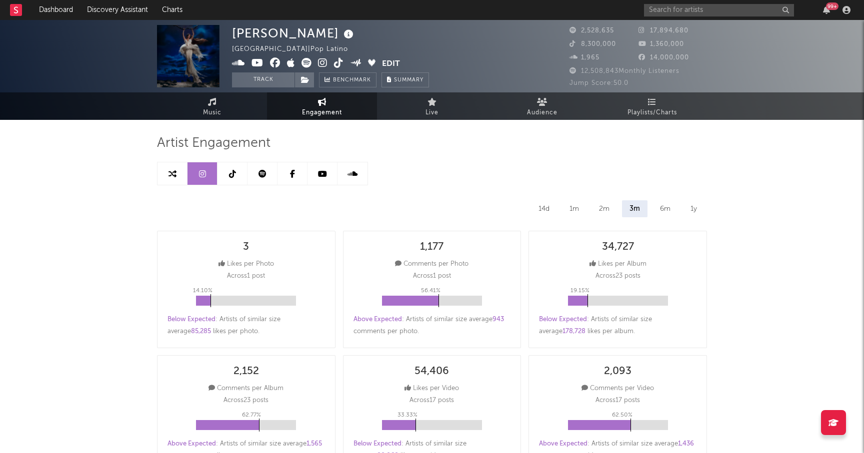
click at [224, 170] on link at bounding box center [232, 173] width 30 height 22
select select "6m"
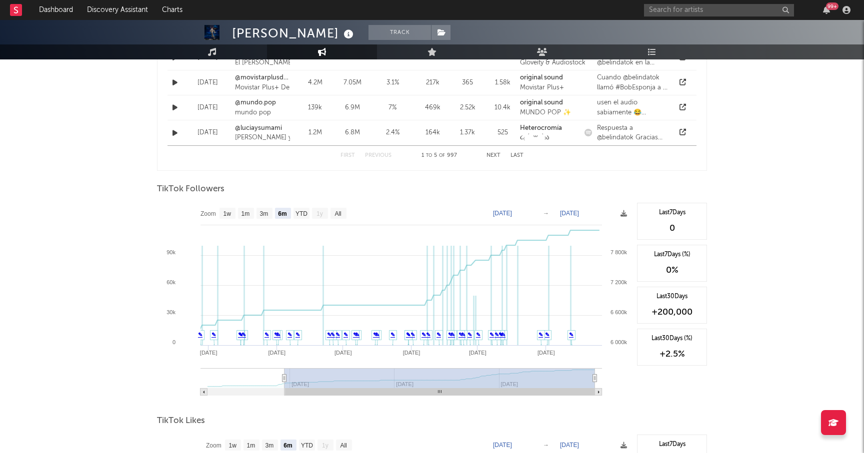
scroll to position [858, 0]
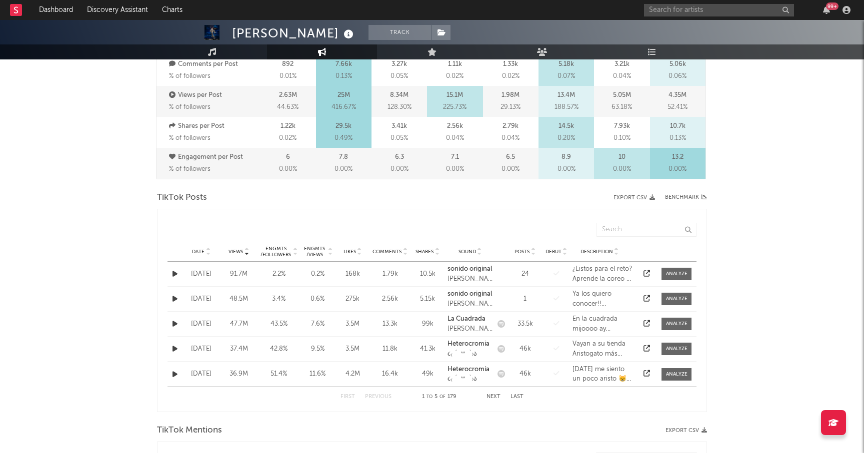
scroll to position [0, 0]
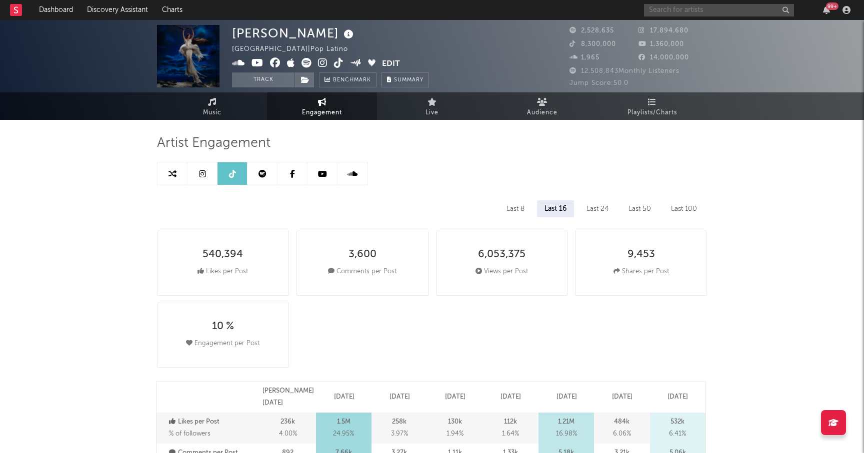
click at [683, 14] on input "text" at bounding box center [719, 10] width 150 height 12
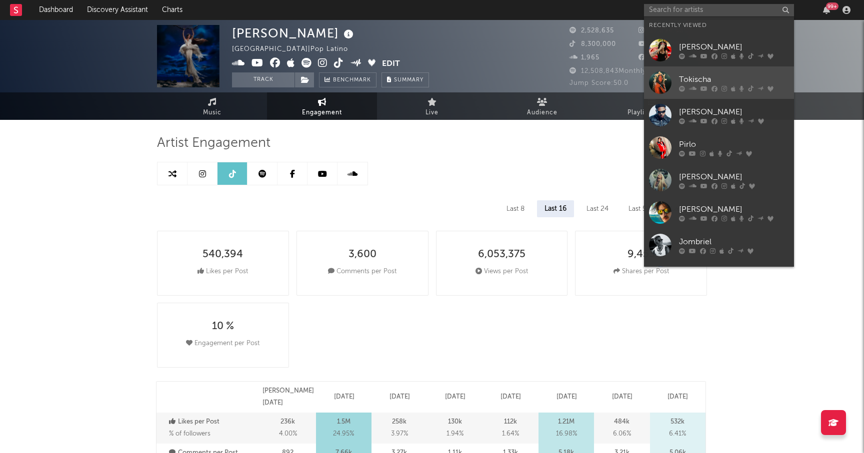
click at [722, 88] on icon at bounding box center [723, 88] width 5 height 6
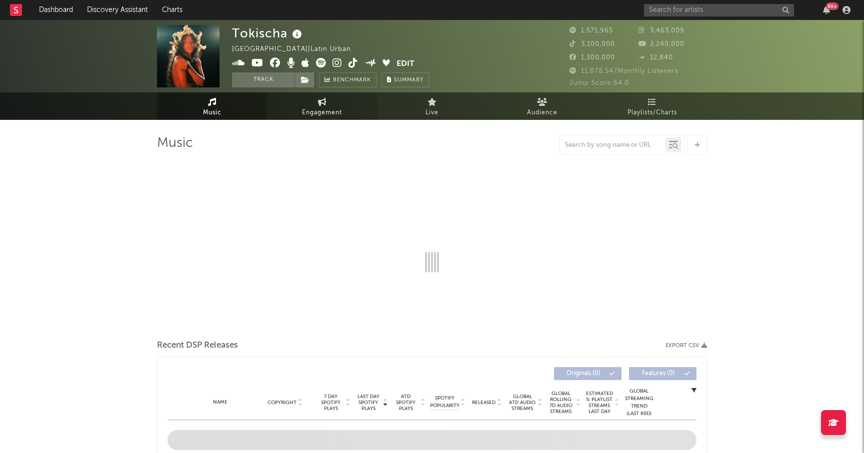
click at [308, 113] on span "Engagement" at bounding box center [322, 113] width 40 height 12
select select "1w"
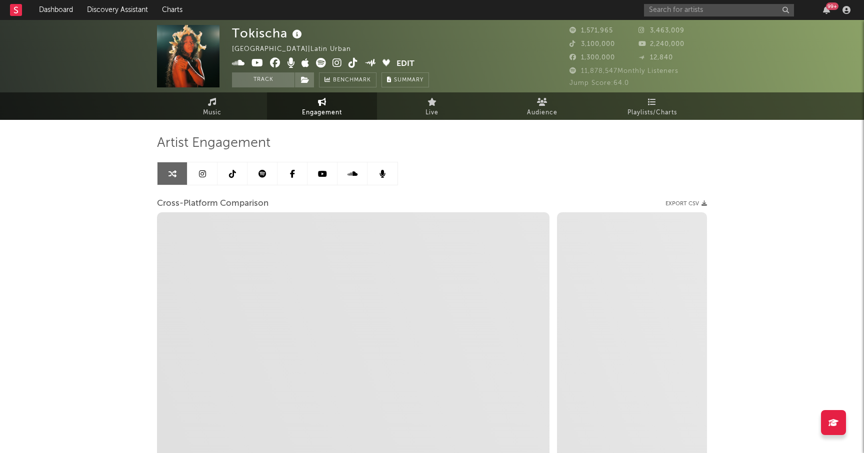
click at [190, 177] on link at bounding box center [202, 173] width 30 height 22
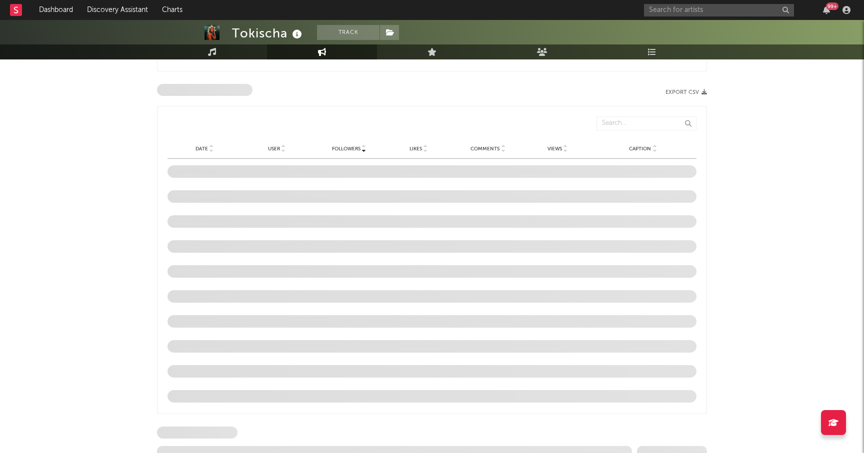
select select "6m"
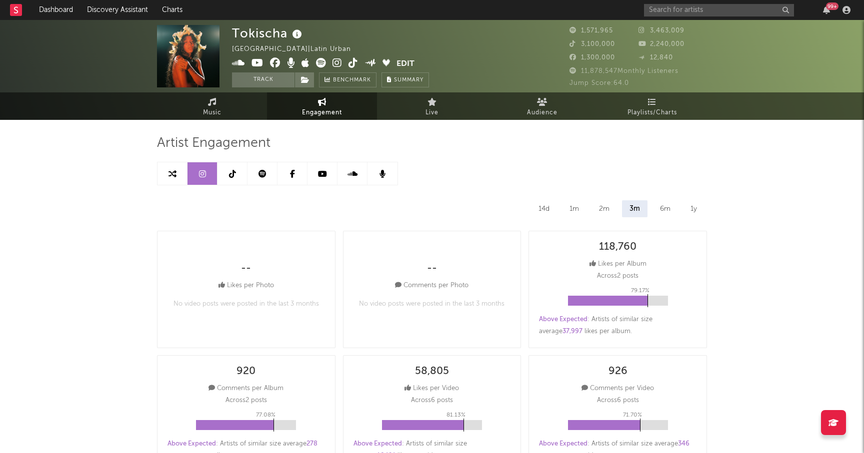
click at [234, 182] on link at bounding box center [232, 173] width 30 height 22
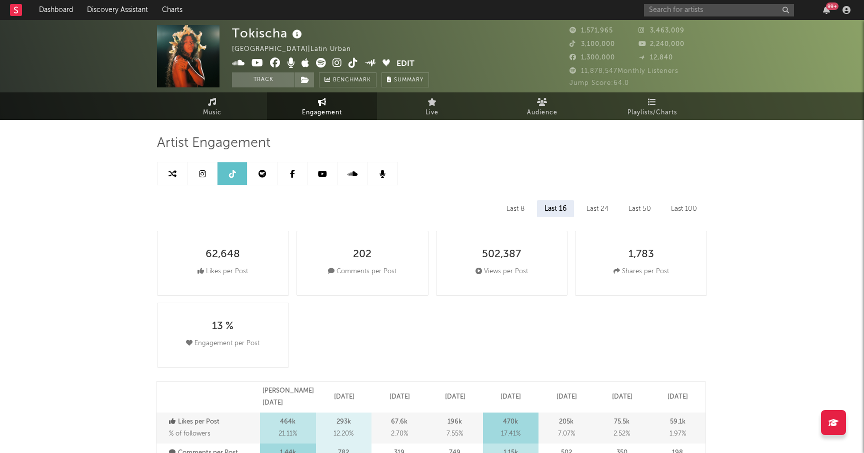
select select "6m"
